Goal: Answer question/provide support: Answer question/provide support

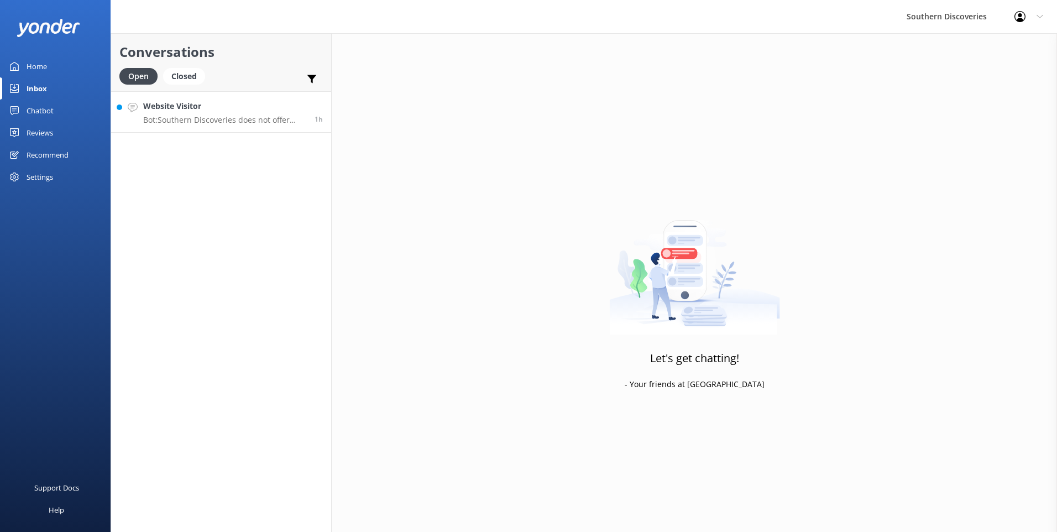
drag, startPoint x: 274, startPoint y: 116, endPoint x: 283, endPoint y: 116, distance: 8.3
click at [275, 116] on p "Bot: Southern Discoveries does not offer customer parking at our [GEOGRAPHIC_DA…" at bounding box center [224, 120] width 163 height 10
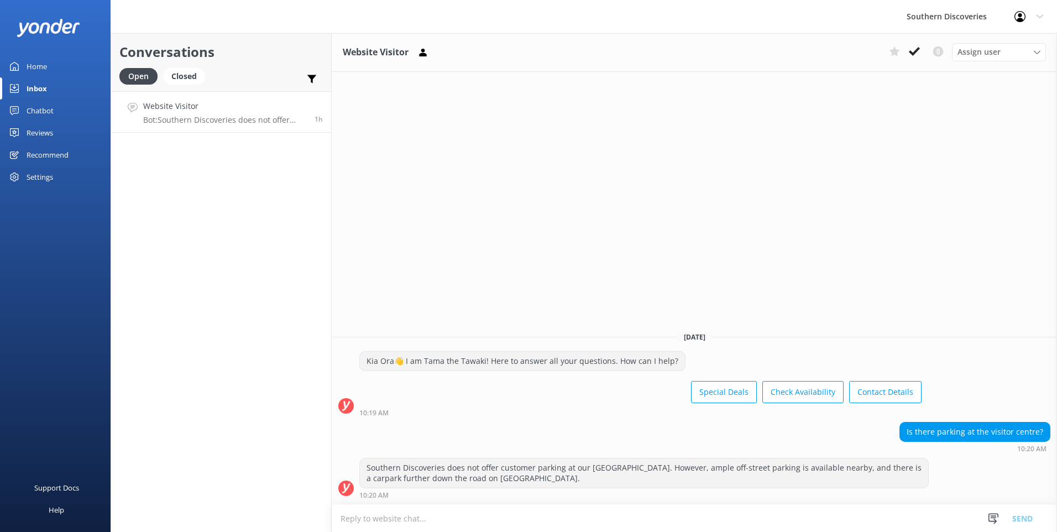
click at [920, 53] on button at bounding box center [915, 51] width 20 height 17
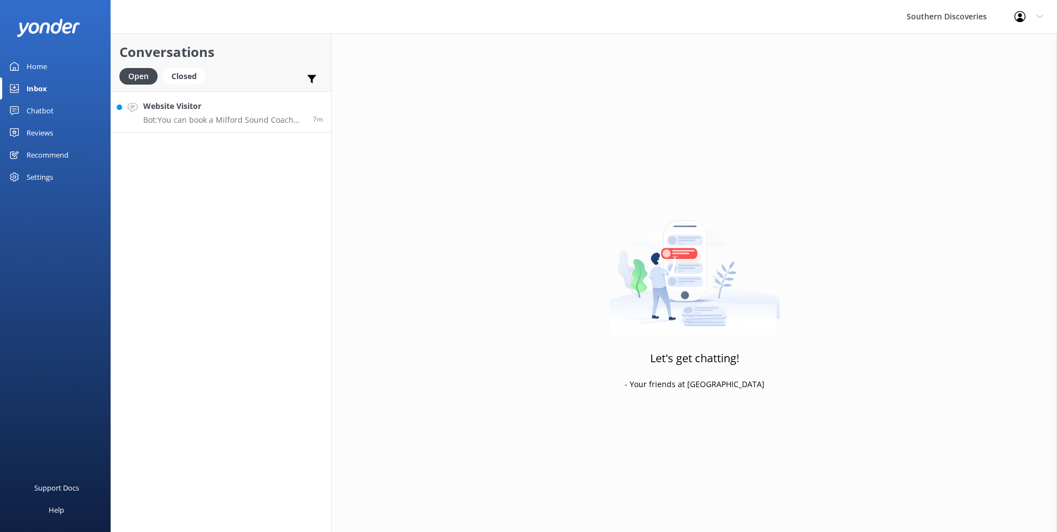
click at [228, 101] on h4 "Website Visitor" at bounding box center [223, 106] width 161 height 12
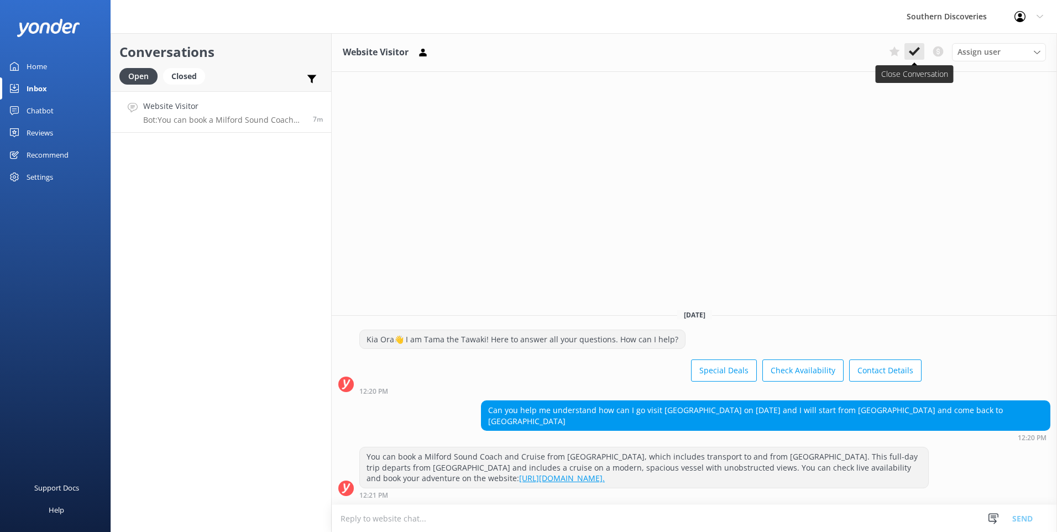
click at [918, 59] on button at bounding box center [915, 51] width 20 height 17
